Goal: Information Seeking & Learning: Learn about a topic

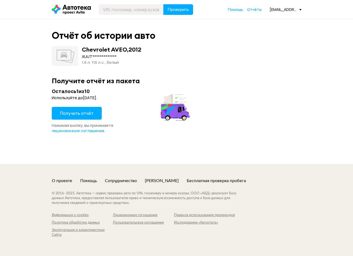
drag, startPoint x: 66, startPoint y: 113, endPoint x: 77, endPoint y: 108, distance: 11.4
click at [66, 113] on span "Получить отчёт" at bounding box center [77, 113] width 34 height 6
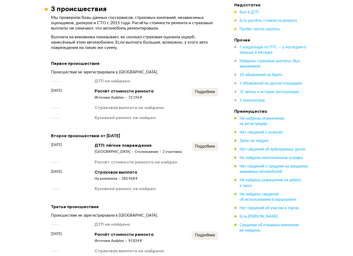
scroll to position [1064, 0]
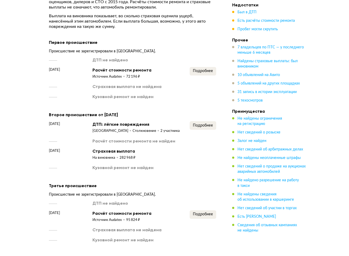
click at [126, 156] on div "282 968 ₽" at bounding box center [128, 158] width 16 height 5
click at [155, 148] on div "[DATE] Страховая выплата На виновника 282 968 ₽" at bounding box center [133, 154] width 168 height 12
click at [207, 124] on span "Подробнее" at bounding box center [203, 126] width 20 height 4
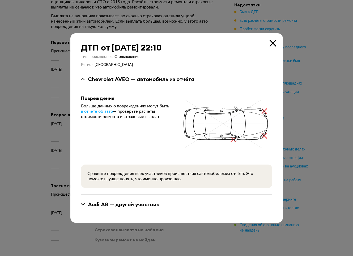
click at [123, 206] on div "Audi А8 — другой участник" at bounding box center [124, 204] width 72 height 7
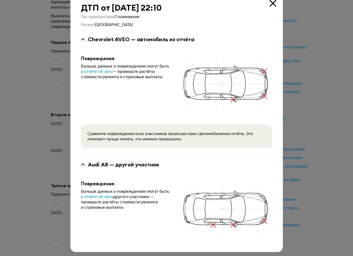
scroll to position [13, 0]
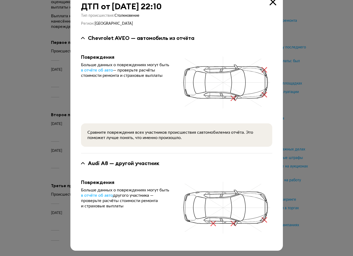
click at [271, 4] on icon at bounding box center [273, 2] width 7 height 7
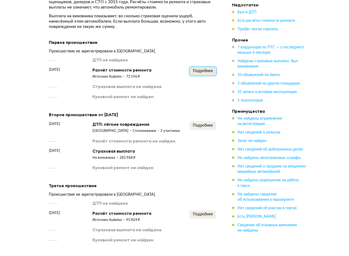
click at [203, 69] on span "Подробнее" at bounding box center [203, 71] width 20 height 4
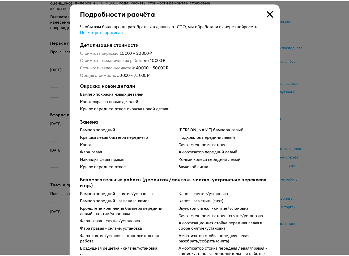
scroll to position [0, 0]
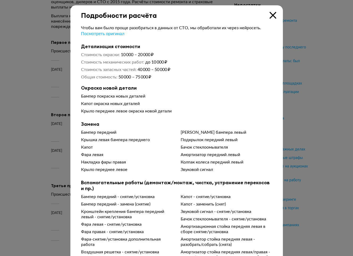
click at [271, 15] on icon at bounding box center [273, 15] width 7 height 7
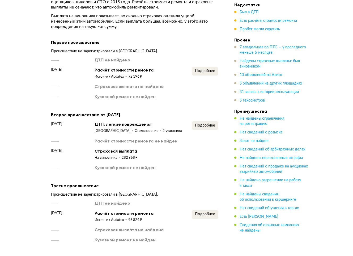
scroll to position [1091, 0]
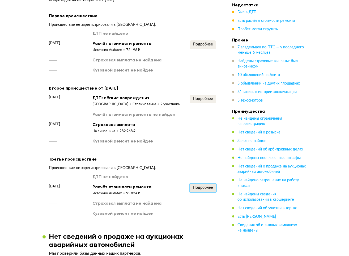
click at [194, 186] on span "Подробнее" at bounding box center [203, 188] width 20 height 4
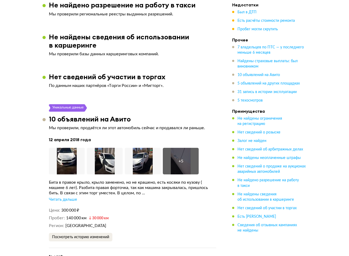
scroll to position [1410, 0]
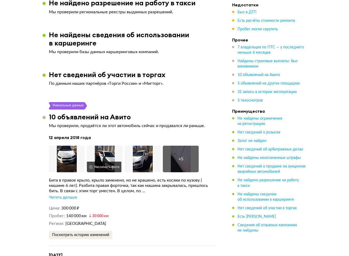
click at [113, 146] on img at bounding box center [105, 159] width 36 height 27
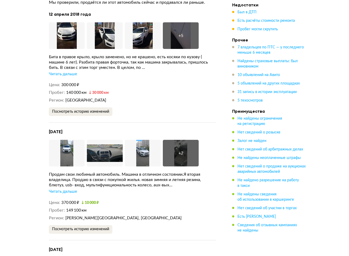
scroll to position [1543, 0]
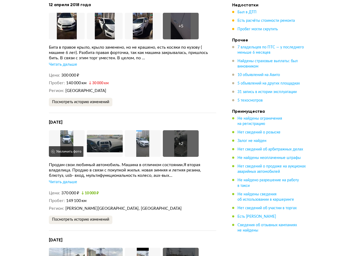
click at [67, 130] on img at bounding box center [67, 143] width 36 height 27
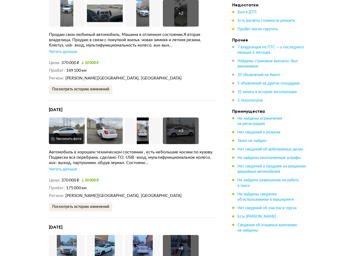
scroll to position [1676, 0]
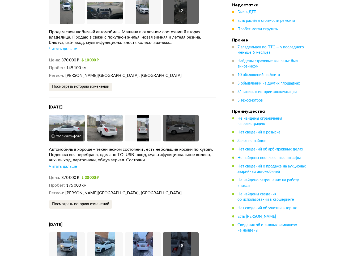
click at [70, 115] on img at bounding box center [67, 128] width 36 height 27
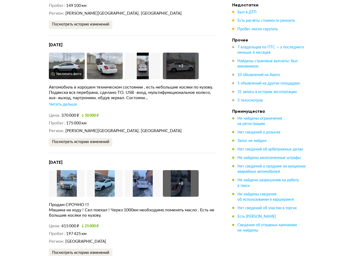
scroll to position [1755, 0]
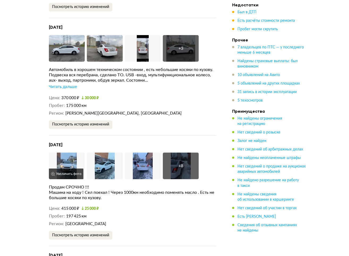
click at [79, 153] on img at bounding box center [67, 166] width 36 height 27
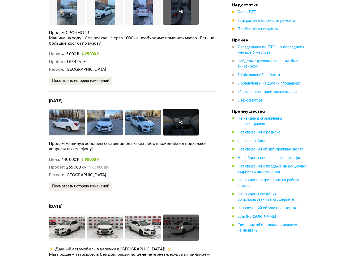
scroll to position [1915, 0]
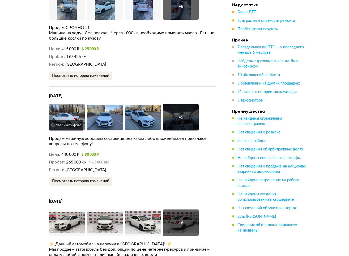
click at [66, 104] on img at bounding box center [67, 117] width 36 height 27
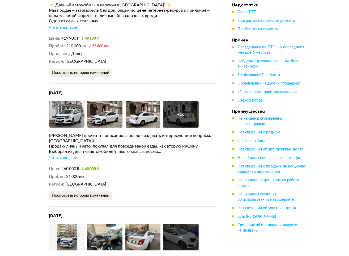
scroll to position [2154, 0]
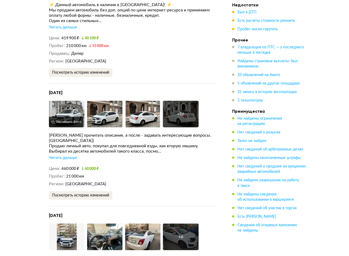
click at [74, 101] on img at bounding box center [67, 114] width 36 height 27
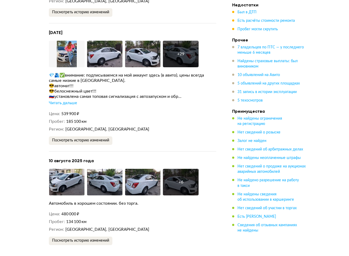
scroll to position [2420, 0]
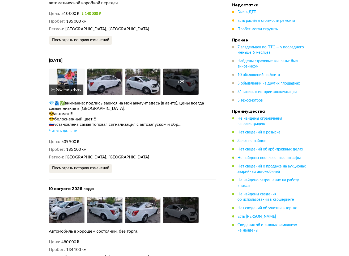
click at [68, 69] on img at bounding box center [67, 82] width 36 height 27
click at [173, 69] on div "+ 29" at bounding box center [181, 82] width 36 height 27
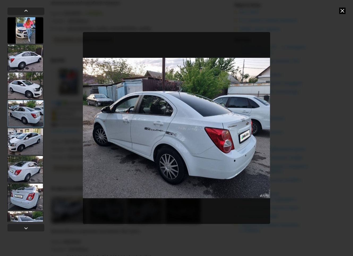
click at [40, 150] on div at bounding box center [25, 141] width 36 height 27
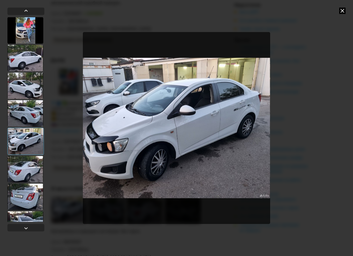
drag, startPoint x: 222, startPoint y: 118, endPoint x: 295, endPoint y: 116, distance: 72.6
click at [223, 119] on img "Go to Slide 5" at bounding box center [176, 128] width 187 height 192
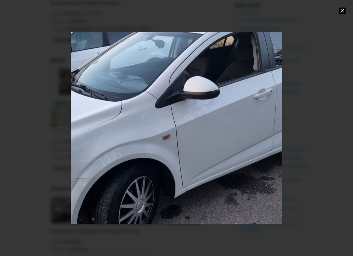
click at [327, 114] on div at bounding box center [176, 128] width 353 height 256
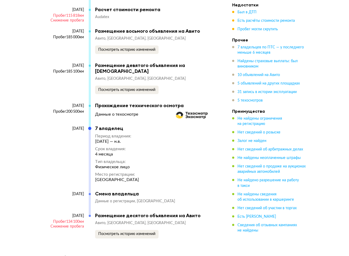
scroll to position [4149, 0]
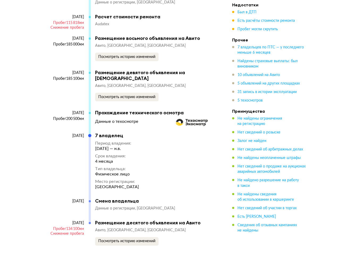
click at [72, 227] on div "Пробег 134 100 км" at bounding box center [66, 229] width 35 height 5
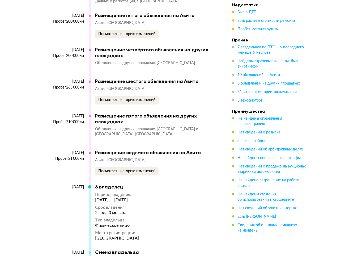
scroll to position [3910, 0]
